Goal: Task Accomplishment & Management: Complete application form

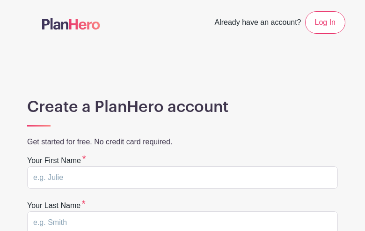
type input "HgMhrjub"
type input "CqVnegYupghCzV"
type input "betharthur1@hotmail.co.uk"
